Goal: Transaction & Acquisition: Purchase product/service

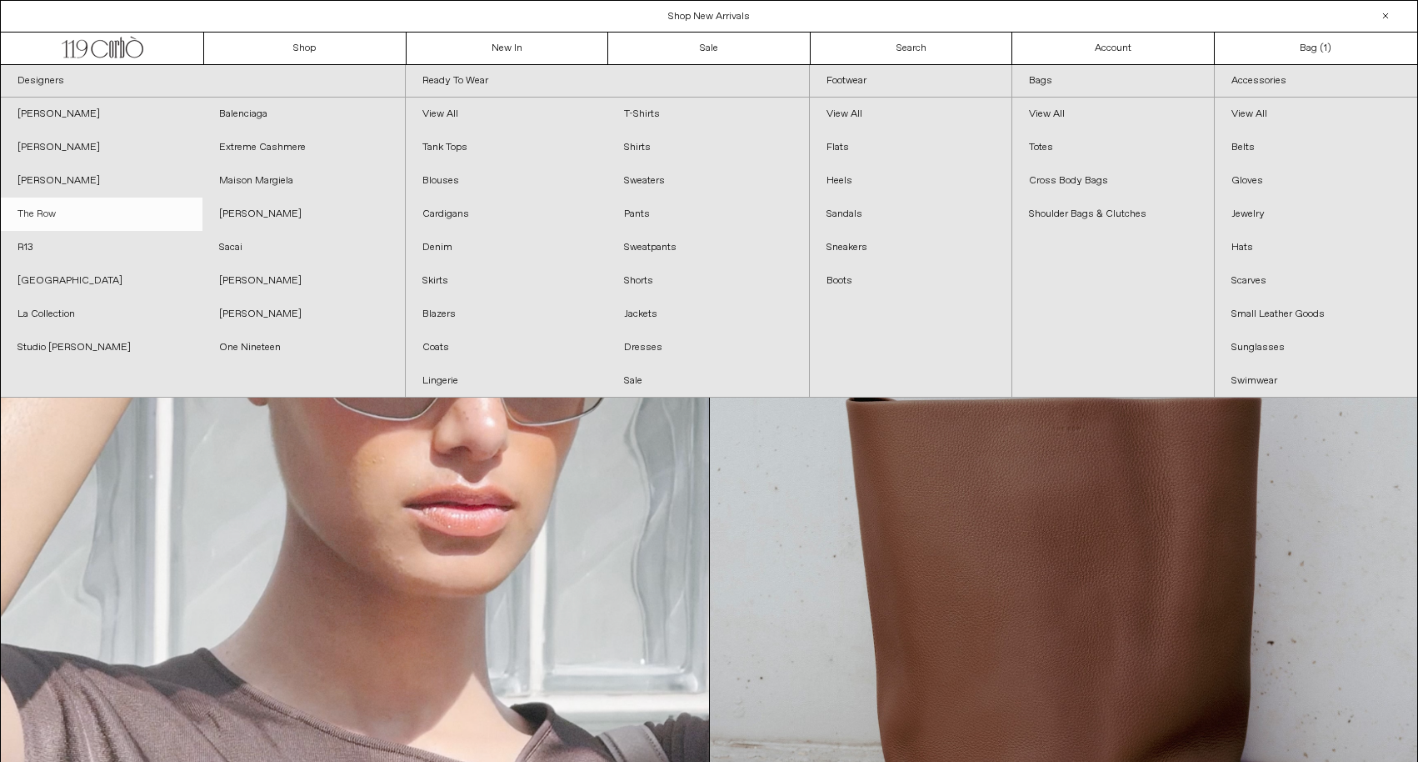
click at [46, 210] on link "The Row" at bounding box center [102, 214] width 202 height 33
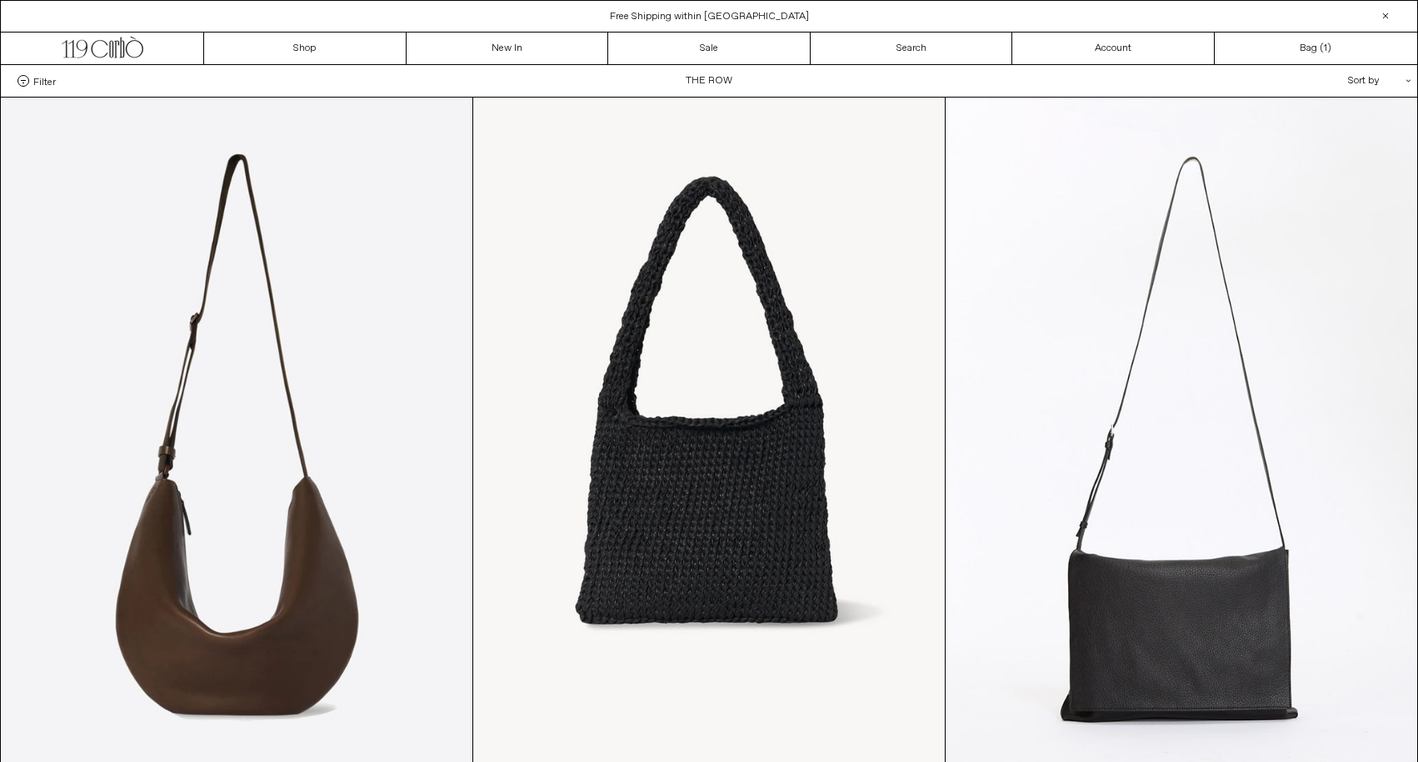
click at [1358, 76] on div "Sort by .cls-1{fill:#231f20}" at bounding box center [1326, 81] width 150 height 32
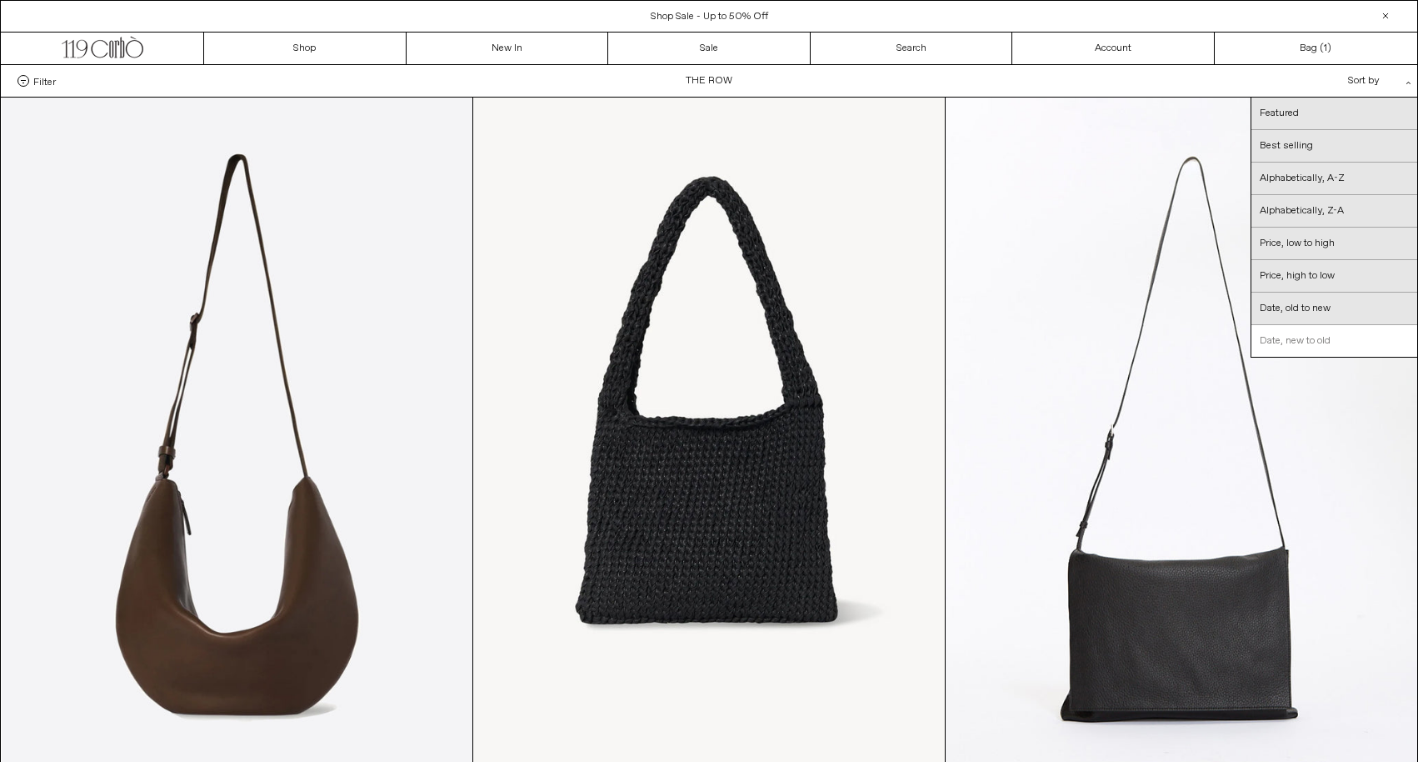
click at [1286, 345] on link "Date, new to old" at bounding box center [1335, 341] width 166 height 32
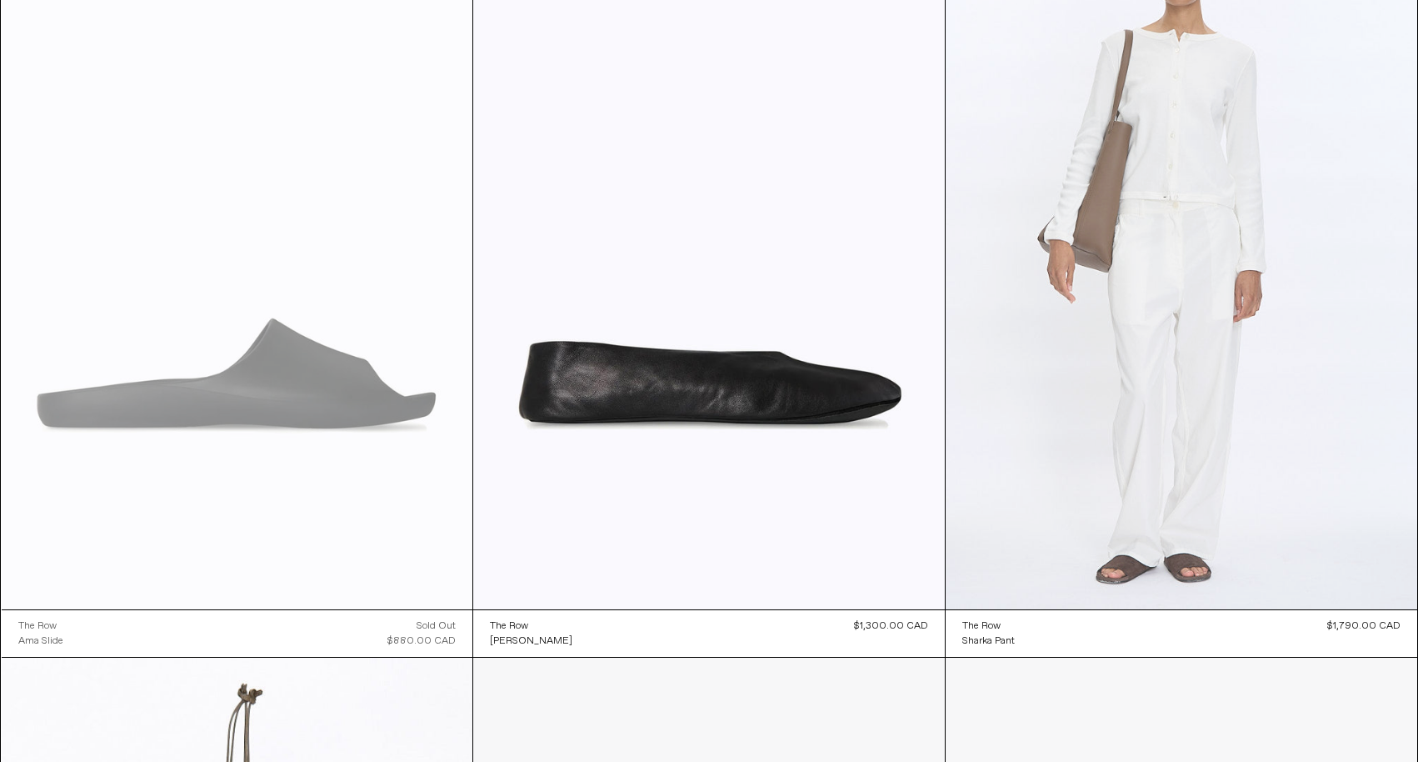
click at [1286, 345] on at bounding box center [1182, 256] width 472 height 708
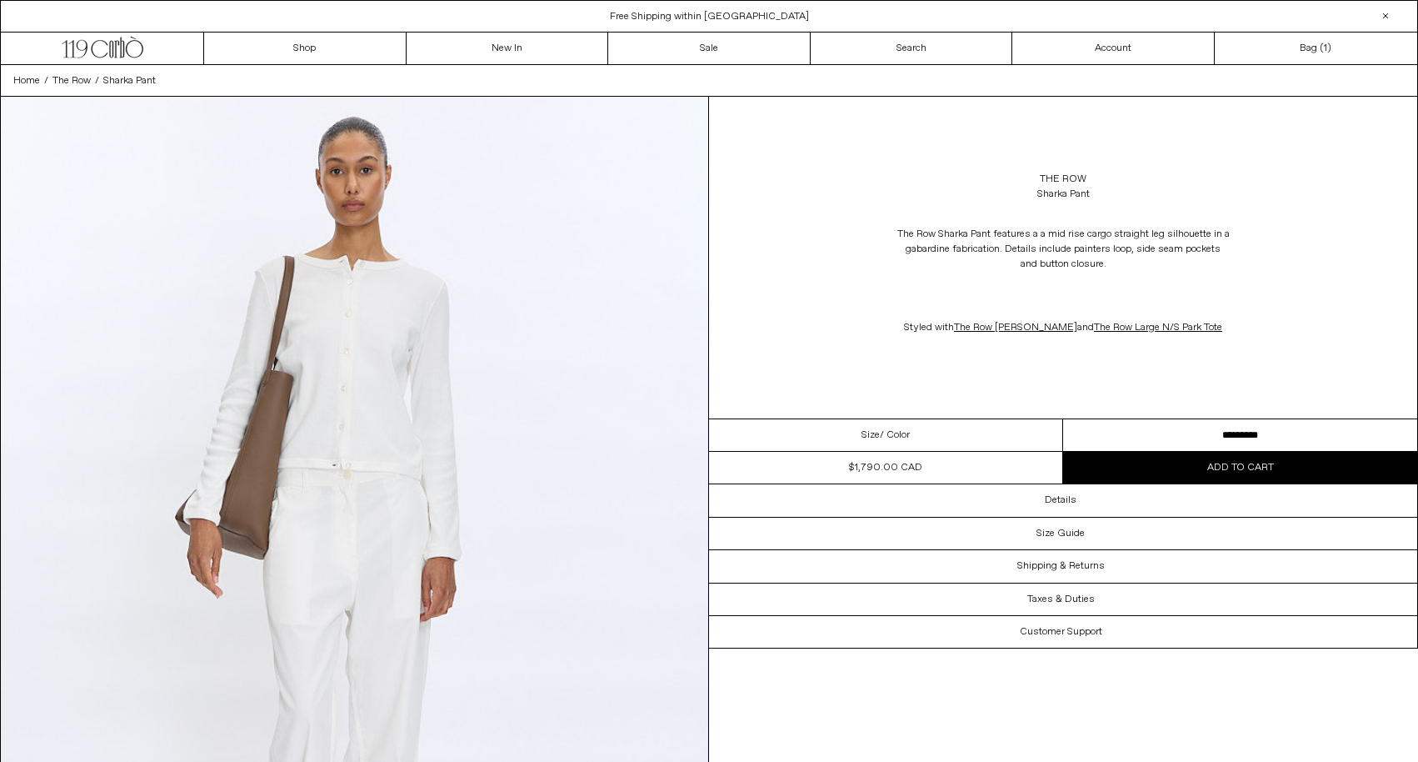
click at [1179, 471] on button "Add to cart" at bounding box center [1240, 468] width 354 height 32
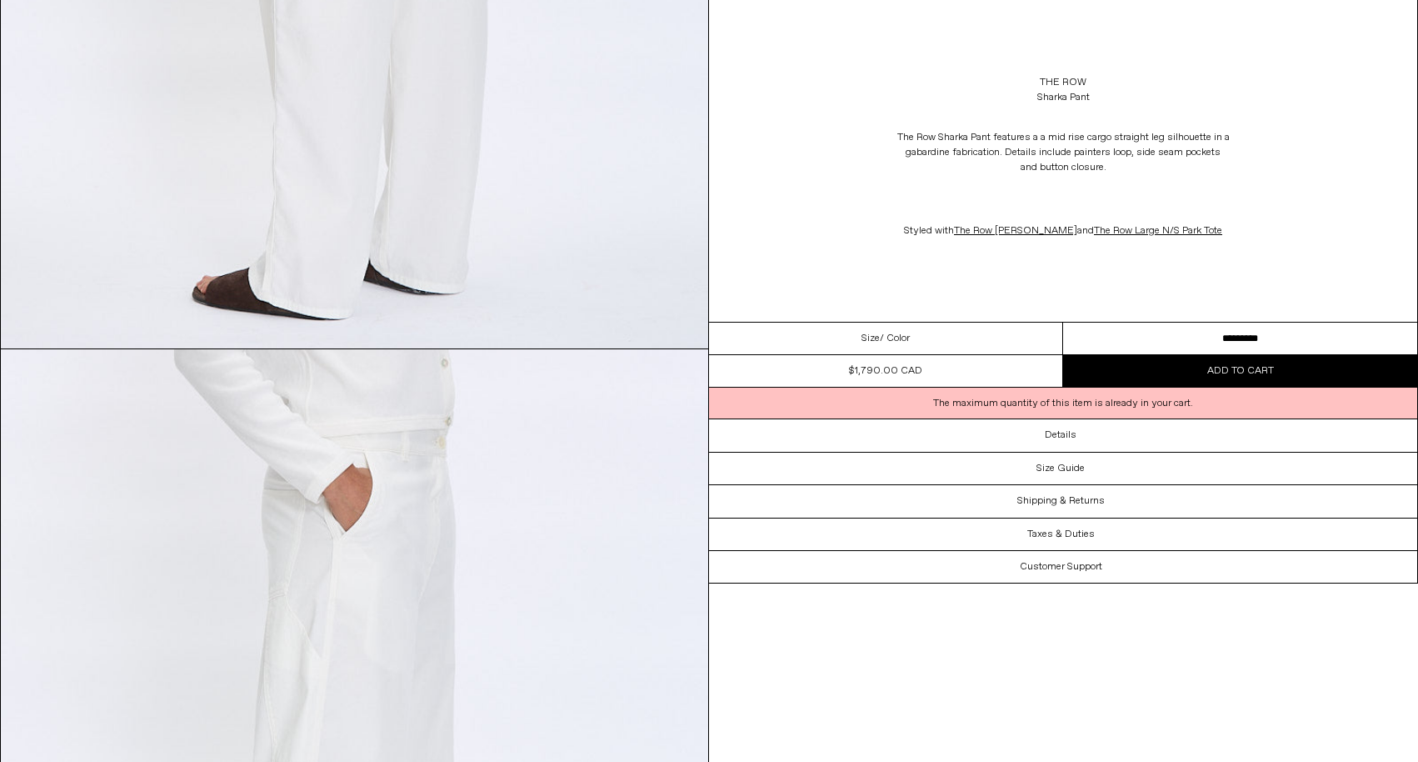
scroll to position [3483, 0]
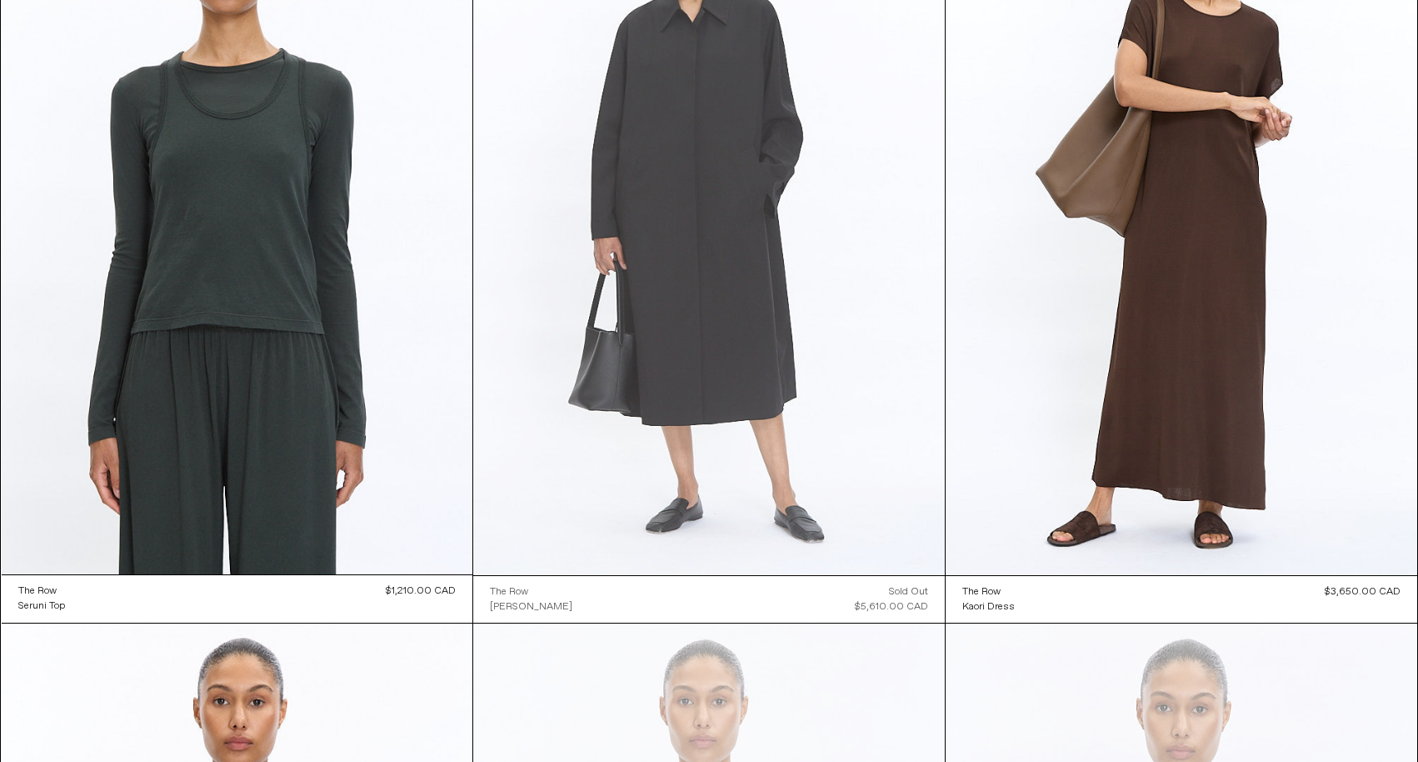
scroll to position [3270, 0]
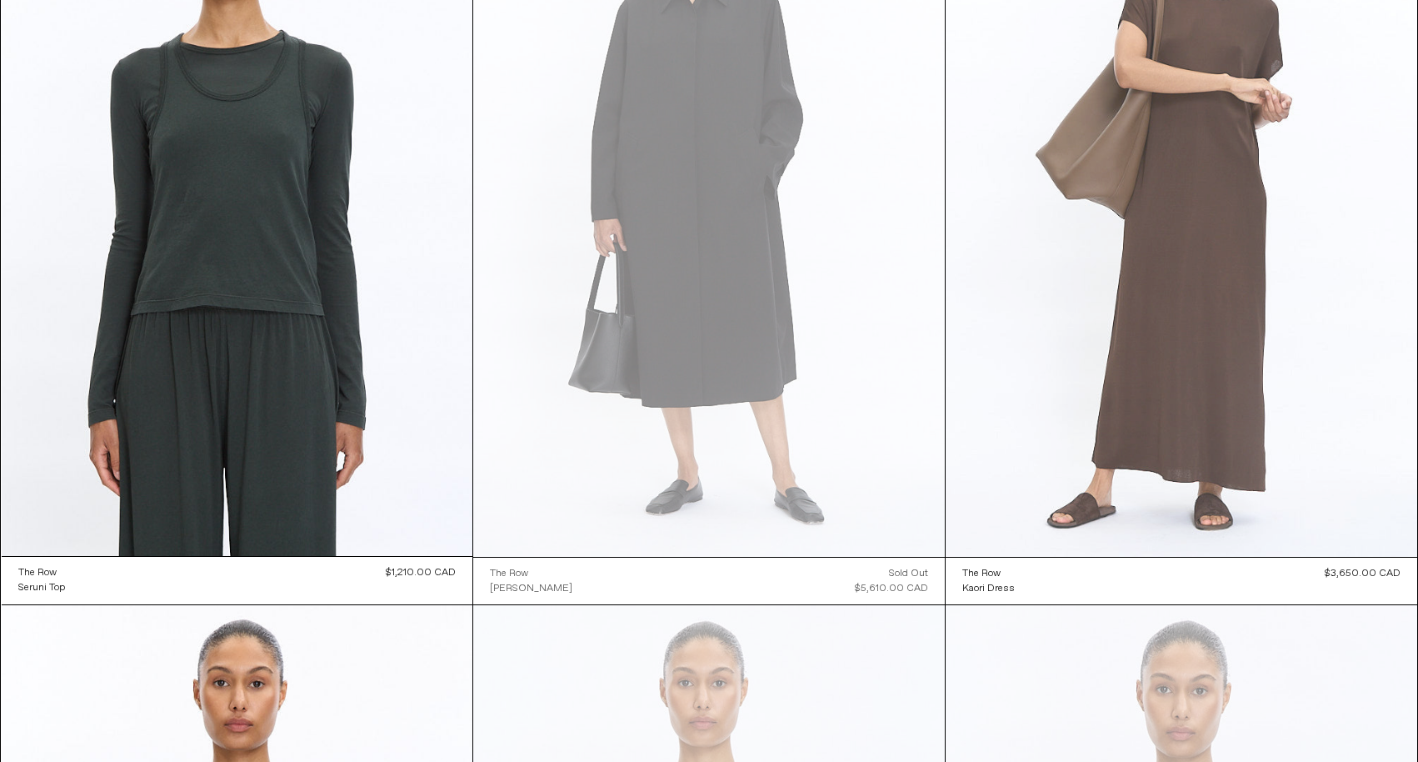
click at [1263, 307] on at bounding box center [1182, 203] width 472 height 708
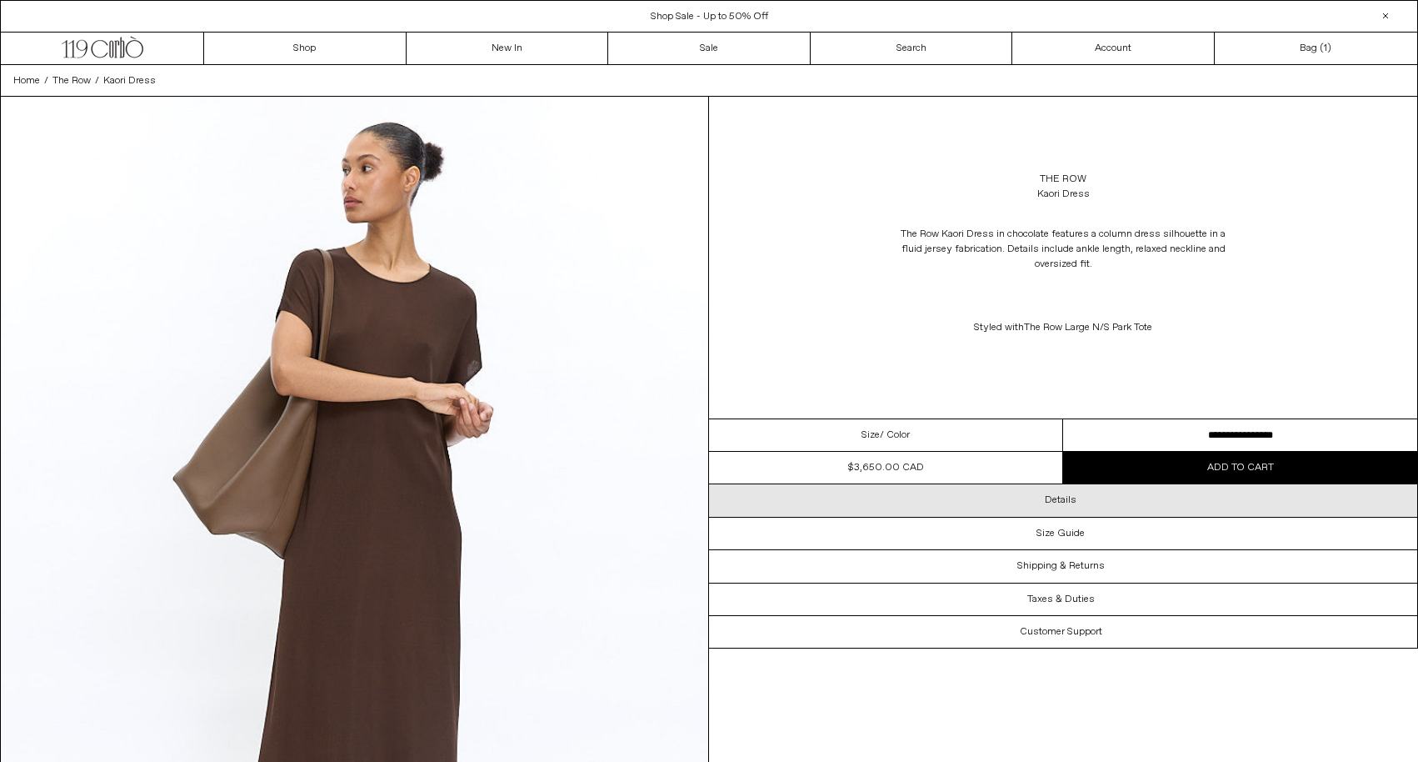
click at [1058, 494] on h3 "Details" at bounding box center [1061, 500] width 32 height 12
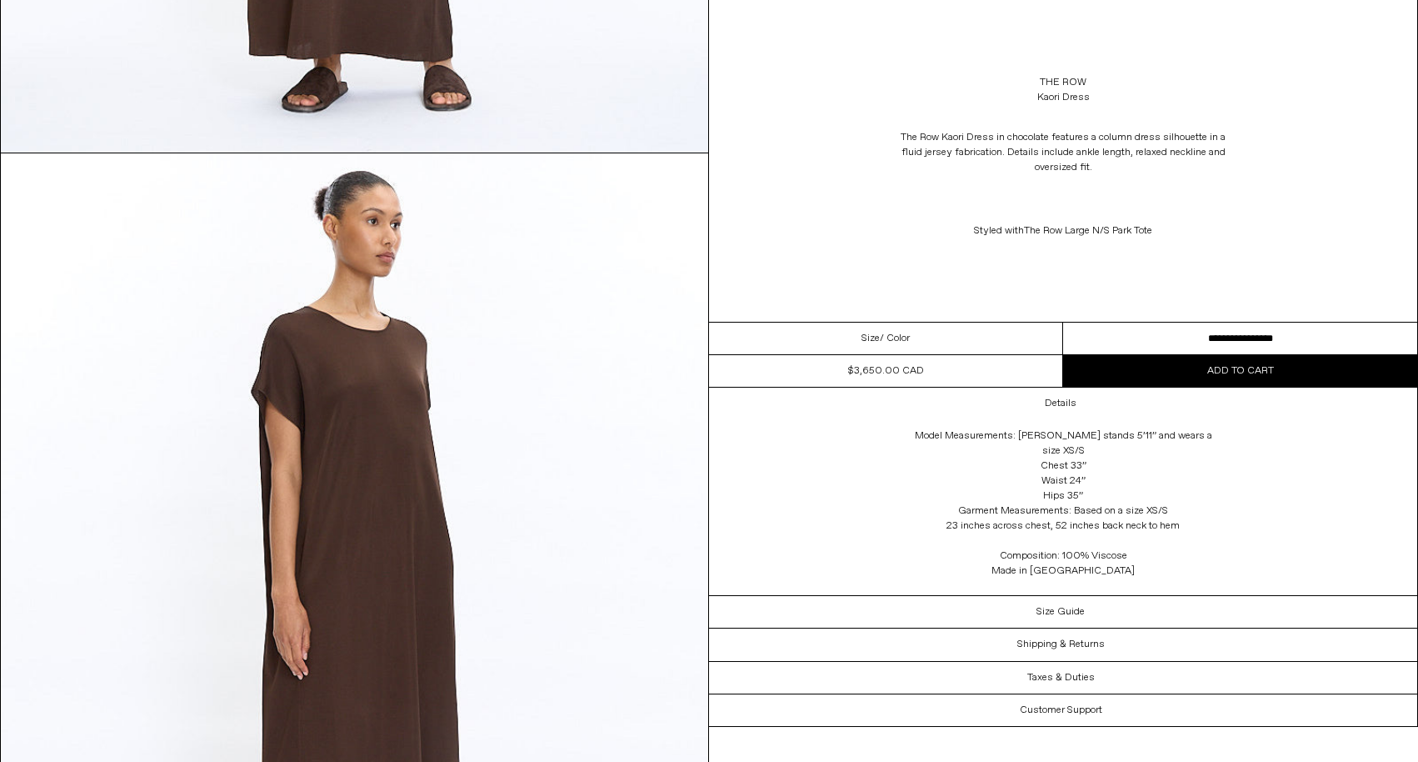
scroll to position [1931, 0]
